Goal: Transaction & Acquisition: Subscribe to service/newsletter

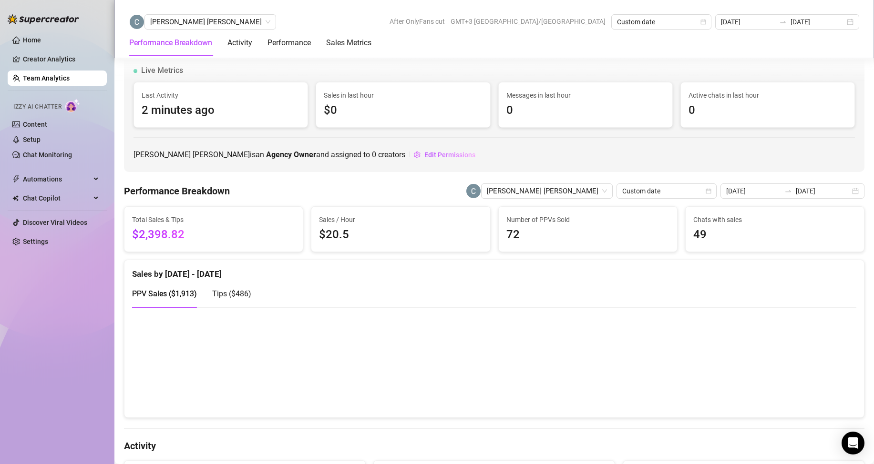
scroll to position [1400, 0]
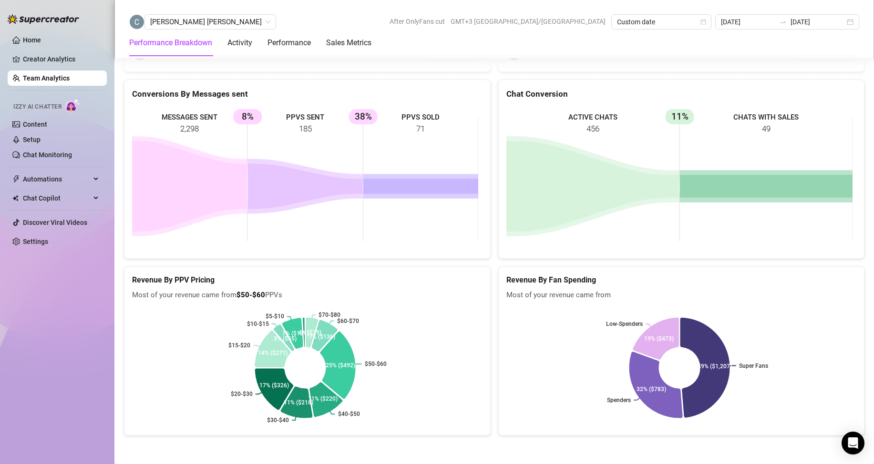
click at [62, 82] on link "Team Analytics" at bounding box center [46, 78] width 47 height 8
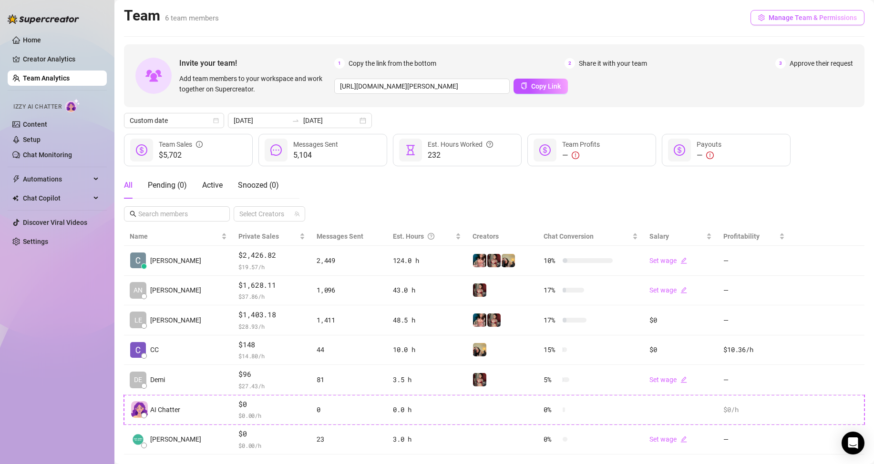
click at [772, 14] on span "Manage Team & Permissions" at bounding box center [813, 18] width 88 height 8
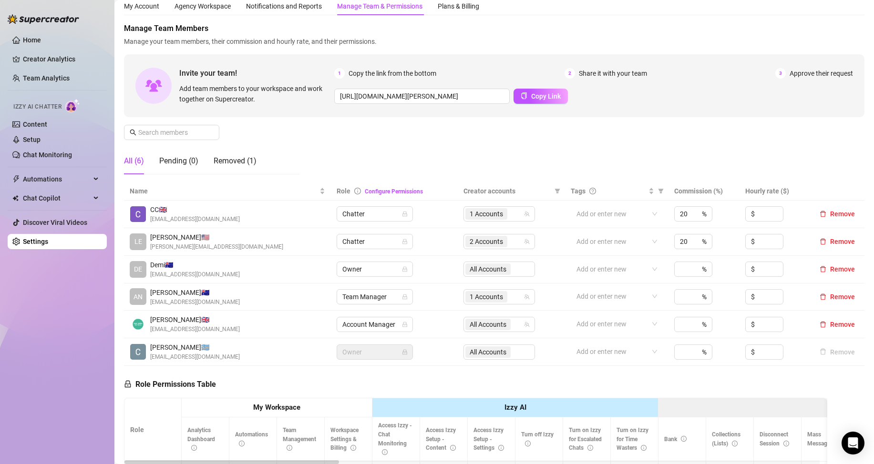
scroll to position [48, 0]
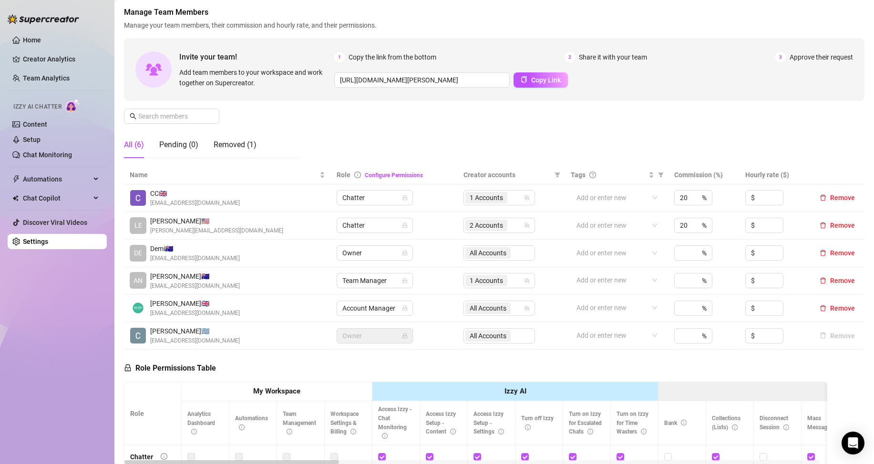
click at [493, 254] on div "All Accounts" at bounding box center [499, 253] width 72 height 15
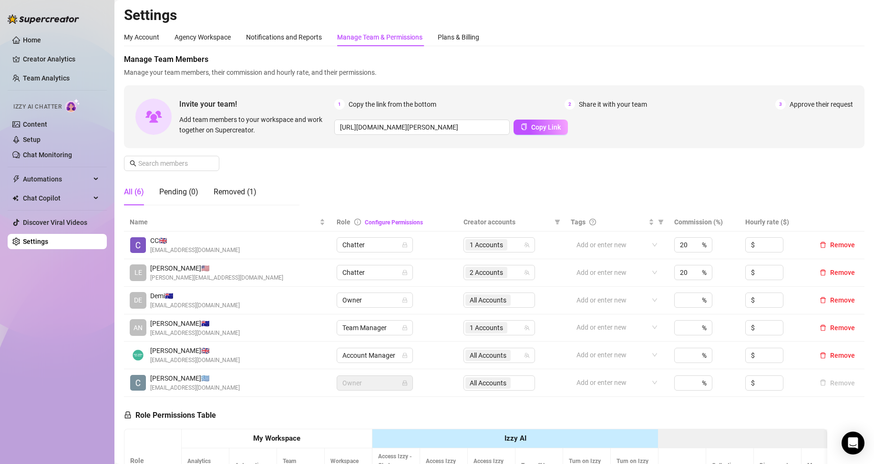
scroll to position [0, 0]
click at [473, 37] on div "Plans & Billing" at bounding box center [458, 37] width 41 height 10
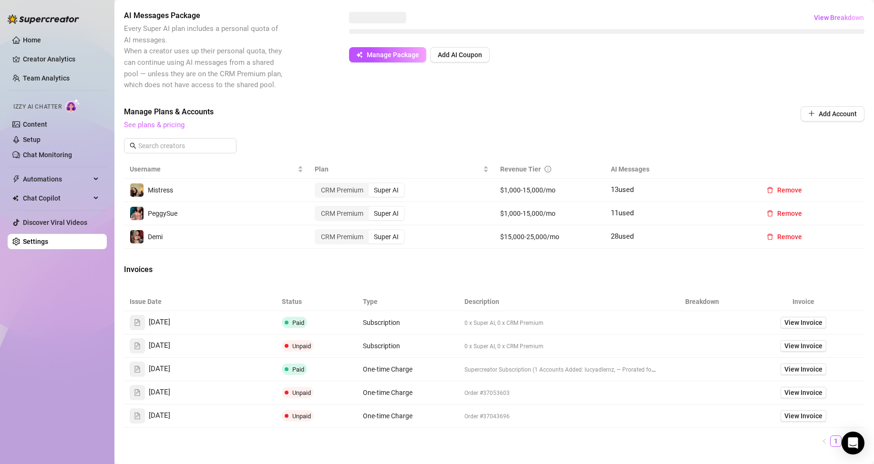
click at [161, 125] on link "See plans & pricing" at bounding box center [154, 125] width 61 height 9
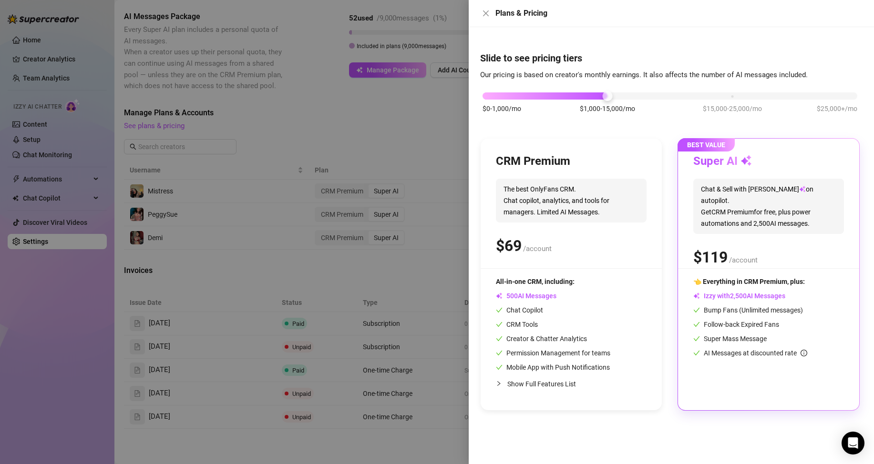
click at [521, 96] on div "$0-1,000/mo $1,000-15,000/mo $15,000-25,000/mo $25,000+/mo" at bounding box center [670, 94] width 375 height 6
click at [492, 97] on div at bounding box center [670, 96] width 375 height 7
drag, startPoint x: 484, startPoint y: 95, endPoint x: 495, endPoint y: 96, distance: 11.0
click at [495, 96] on div "$0-1,000/mo $1,000-15,000/mo $15,000-25,000/mo $25,000+/mo" at bounding box center [670, 94] width 375 height 6
drag, startPoint x: 485, startPoint y: 94, endPoint x: 547, endPoint y: 106, distance: 63.1
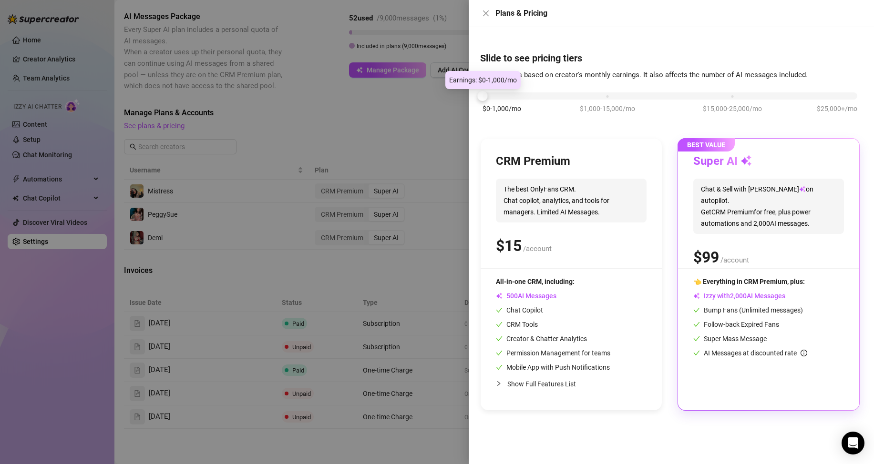
click at [548, 107] on div "$0-1,000/mo $1,000-15,000/mo $15,000-25,000/mo $25,000+/mo" at bounding box center [670, 108] width 380 height 54
click at [726, 96] on div "$0-1,000/mo $1,000-15,000/mo $15,000-25,000/mo $25,000+/mo" at bounding box center [670, 94] width 375 height 6
click at [607, 99] on div at bounding box center [545, 96] width 125 height 7
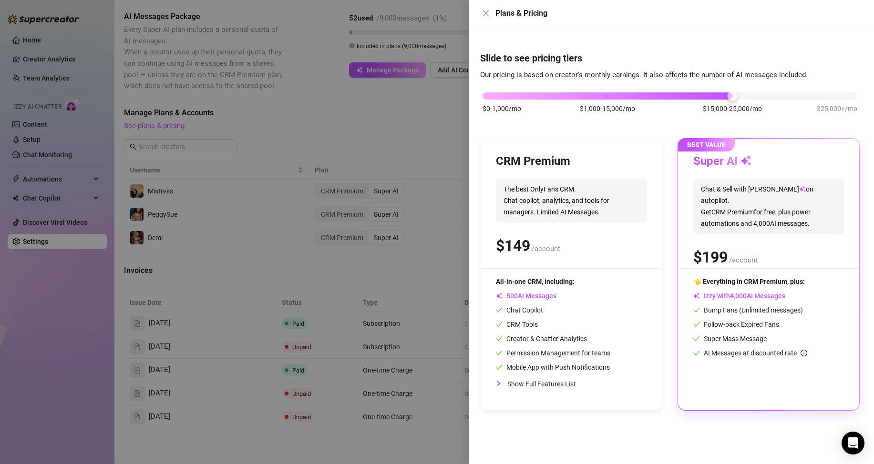
click at [728, 96] on div at bounding box center [733, 96] width 10 height 10
click at [827, 96] on div "$0-1,000/mo $1,000-15,000/mo $15,000-25,000/mo $25,000+/mo" at bounding box center [670, 94] width 375 height 6
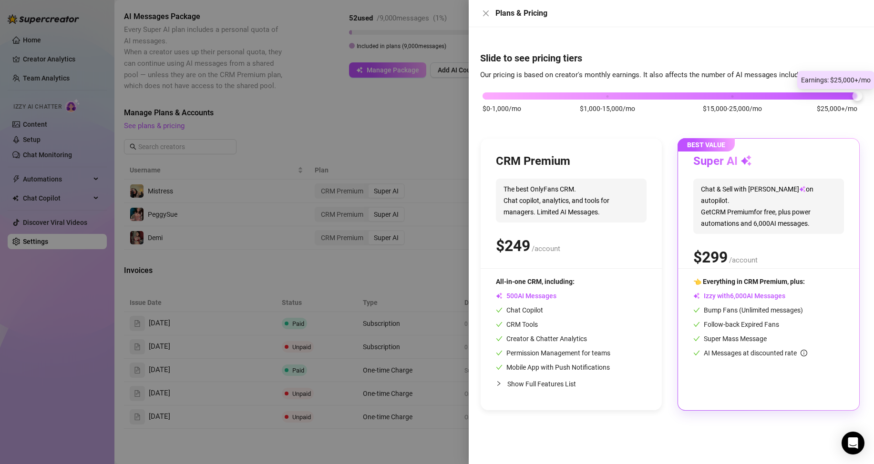
click at [861, 97] on div at bounding box center [858, 96] width 10 height 10
click at [722, 96] on div at bounding box center [670, 96] width 375 height 7
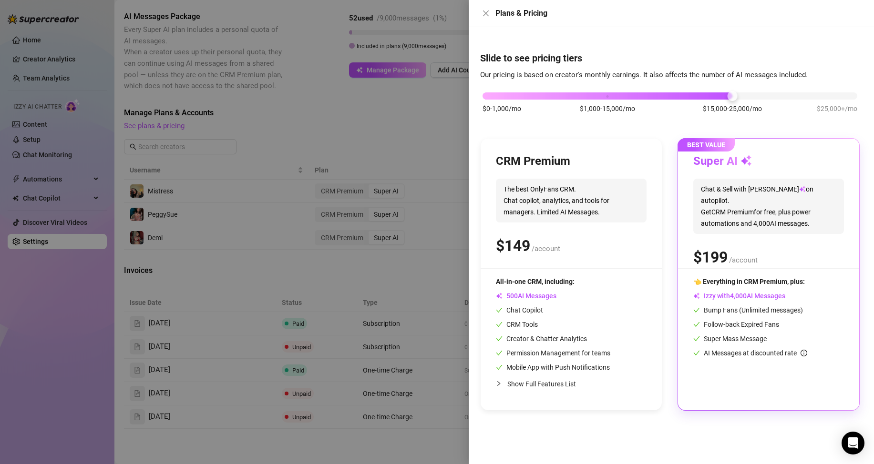
click at [387, 123] on div at bounding box center [437, 232] width 874 height 464
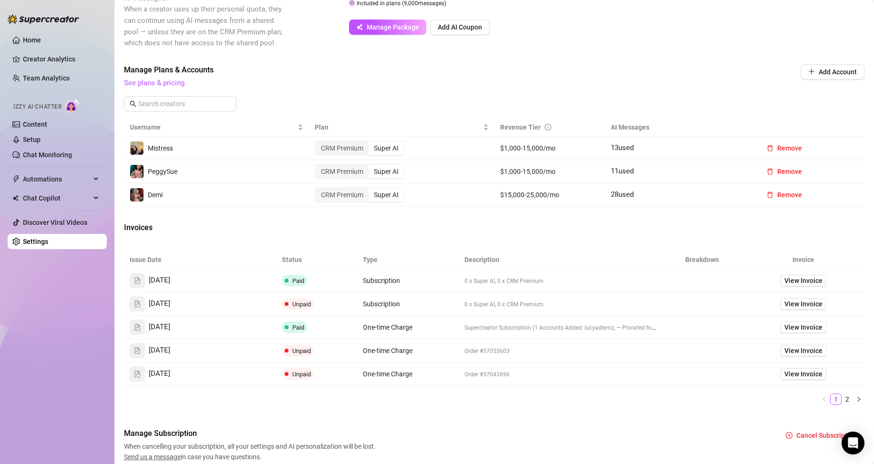
scroll to position [271, 0]
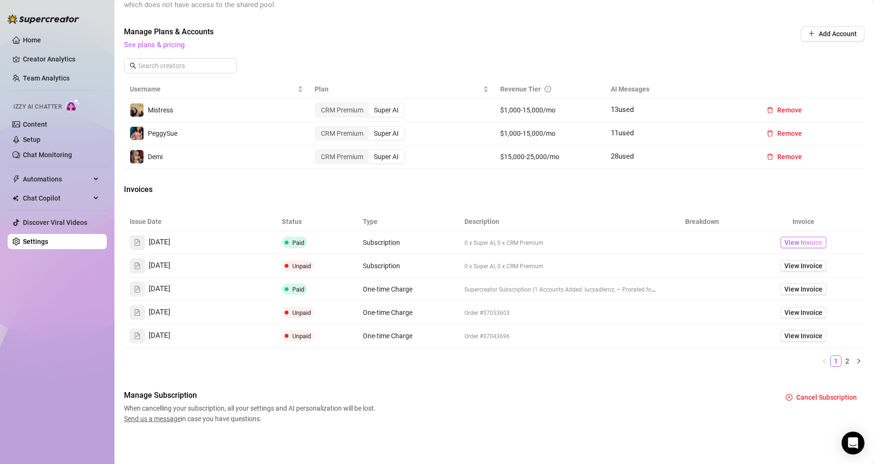
click at [797, 241] on span "View Invoice" at bounding box center [803, 242] width 38 height 10
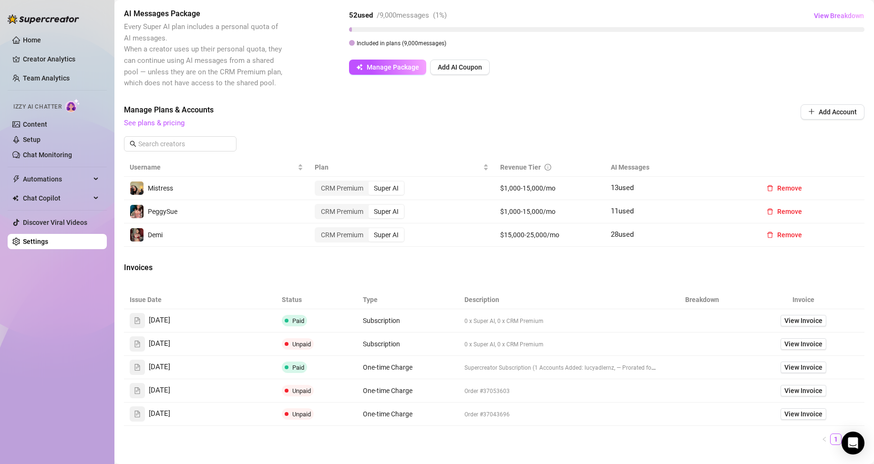
scroll to position [80, 0]
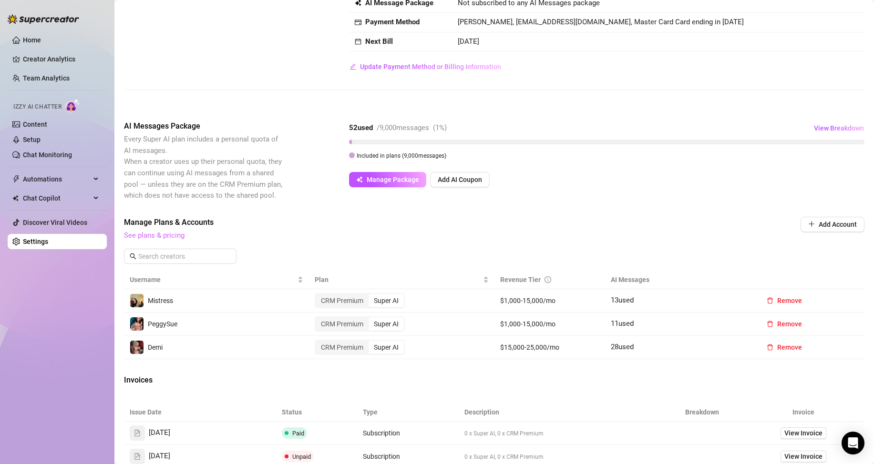
click at [174, 235] on link "See plans & pricing" at bounding box center [154, 235] width 61 height 9
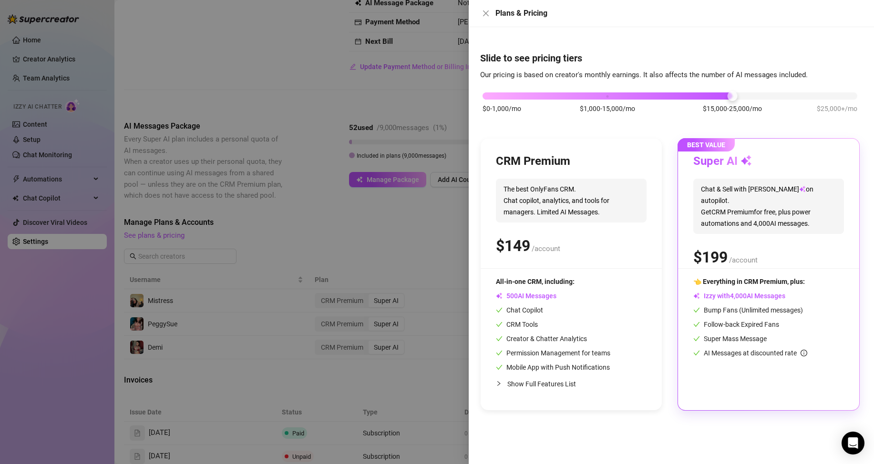
click at [543, 382] on span "Show Full Features List" at bounding box center [541, 385] width 69 height 8
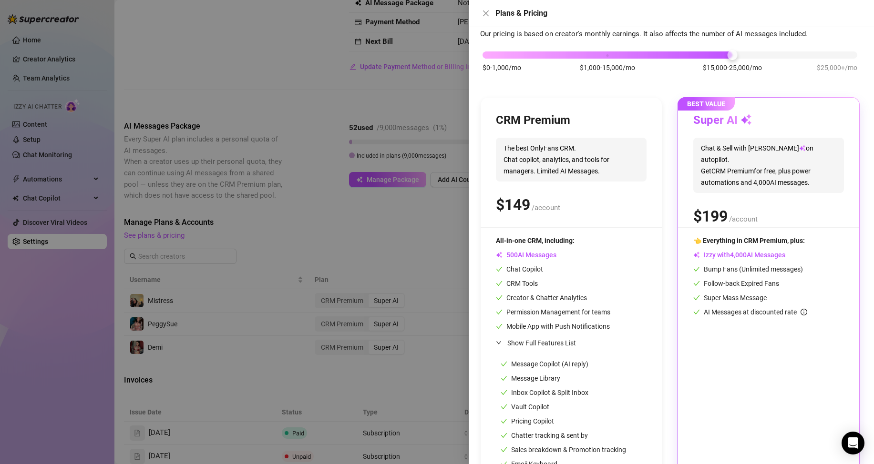
scroll to position [93, 0]
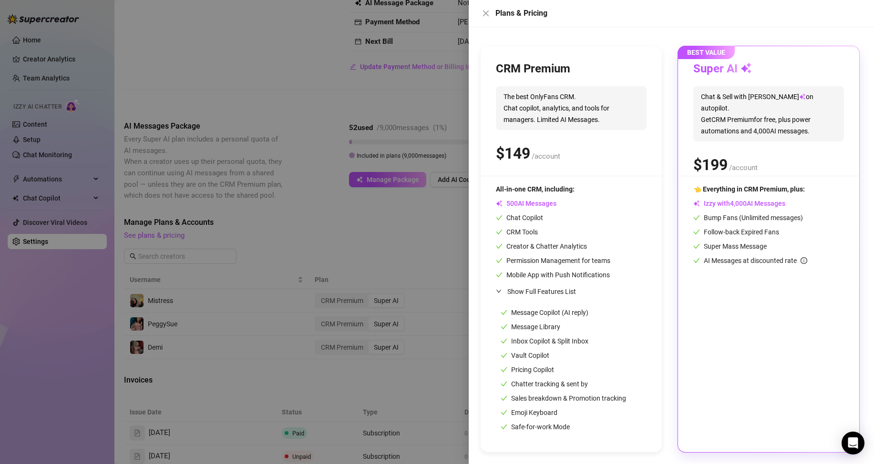
click at [372, 277] on div at bounding box center [437, 232] width 874 height 464
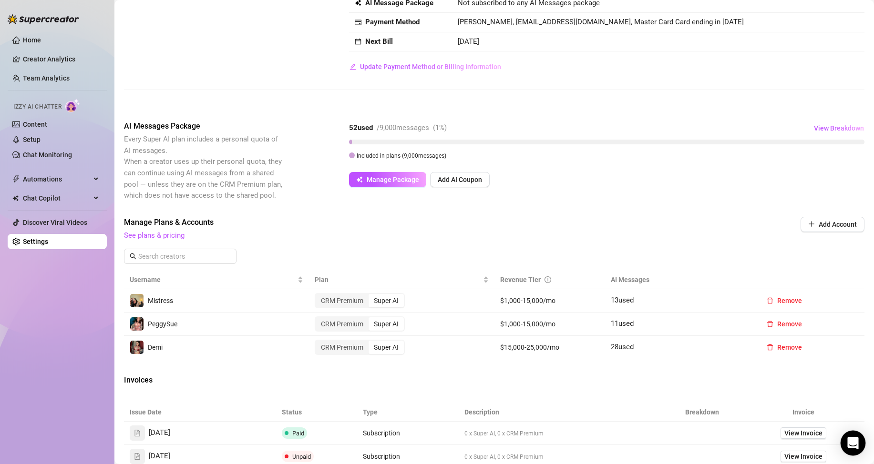
click at [851, 445] on icon "Open Intercom Messenger" at bounding box center [852, 443] width 11 height 12
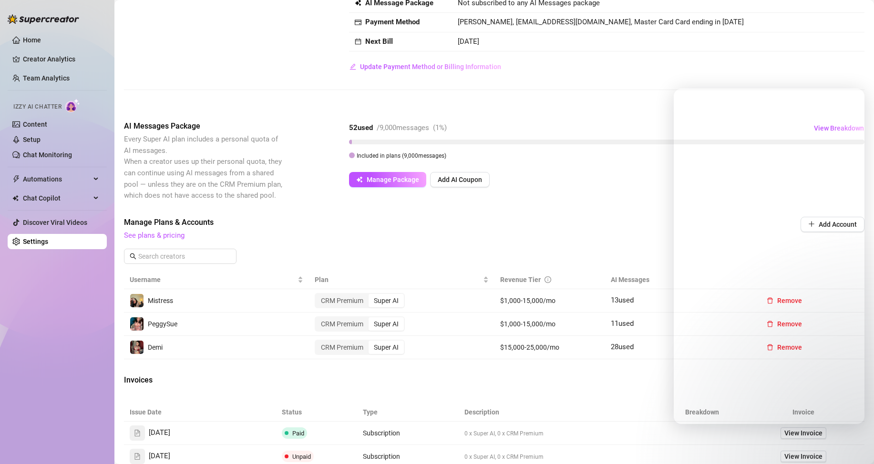
click at [468, 244] on div "Manage Plans & Accounts See plans & pricing Add Account" at bounding box center [494, 244] width 741 height 54
click at [623, 205] on div "Billing Overview Creator Plans 3 x Super AI, 0 x CRM Premium AI Message Package…" at bounding box center [494, 294] width 741 height 641
